Goal: Information Seeking & Learning: Learn about a topic

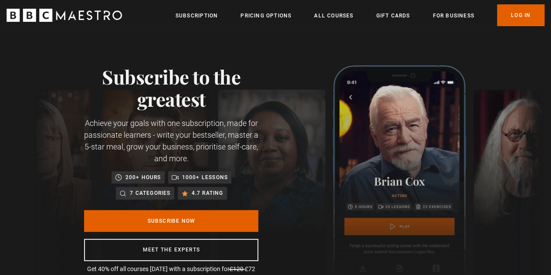
scroll to position [44, 0]
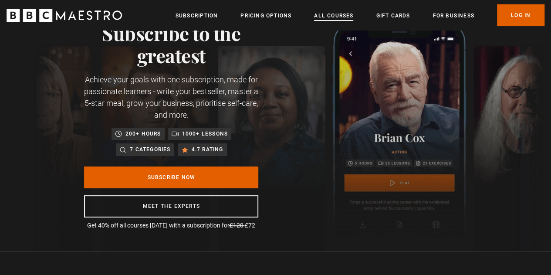
click at [324, 17] on link "All Courses" at bounding box center [333, 15] width 39 height 9
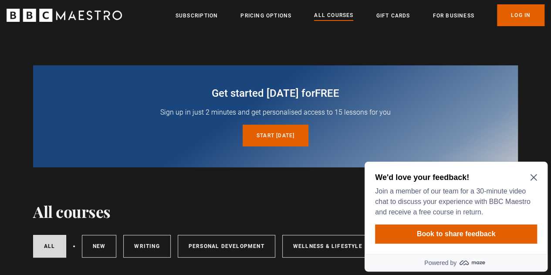
click at [539, 178] on div "We'd love your feedback! Join a member of our team for a 30-minute video chat t…" at bounding box center [456, 208] width 183 height 92
click at [533, 179] on icon "Close Maze Prompt" at bounding box center [533, 177] width 7 height 7
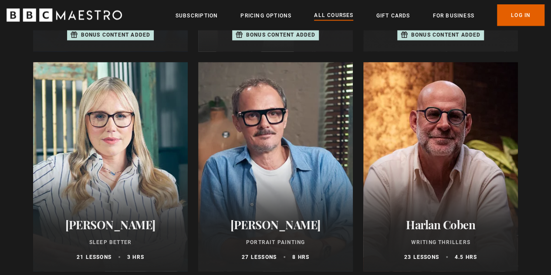
scroll to position [915, 0]
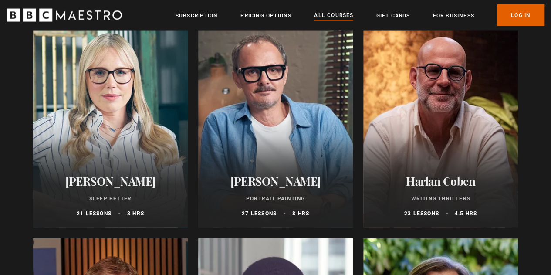
click at [269, 187] on h2 "Jonathan Yeo" at bounding box center [276, 181] width 134 height 14
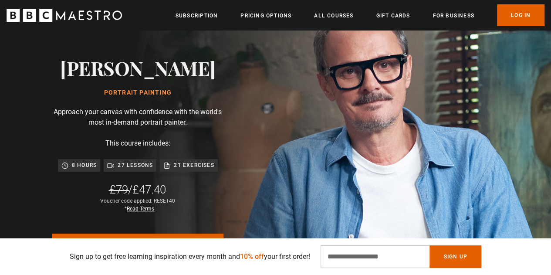
scroll to position [0, 1329]
